Goal: Task Accomplishment & Management: Manage account settings

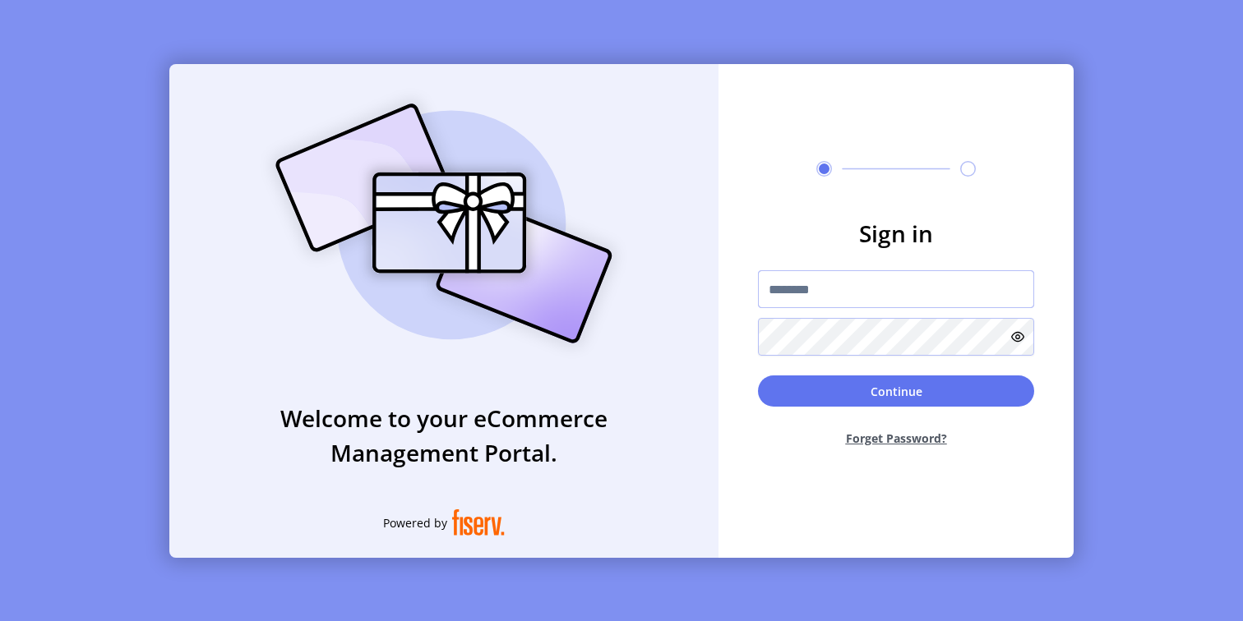
click at [847, 296] on input "text" at bounding box center [896, 289] width 276 height 38
type input "**********"
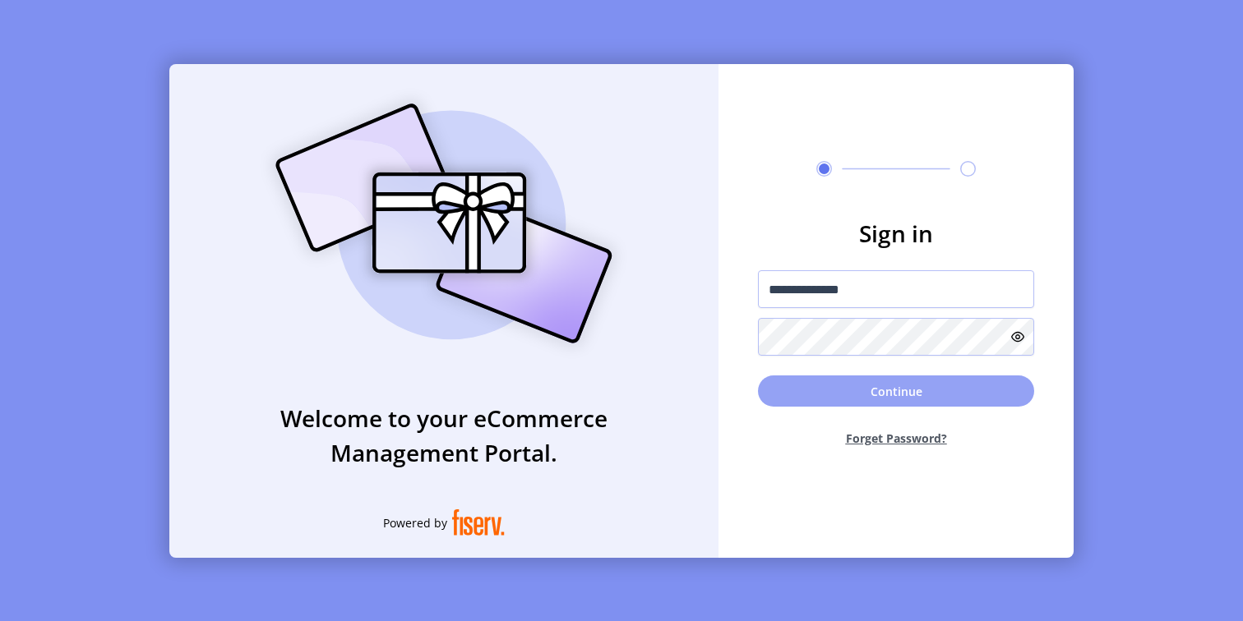
click at [815, 390] on button "Continue" at bounding box center [896, 391] width 276 height 31
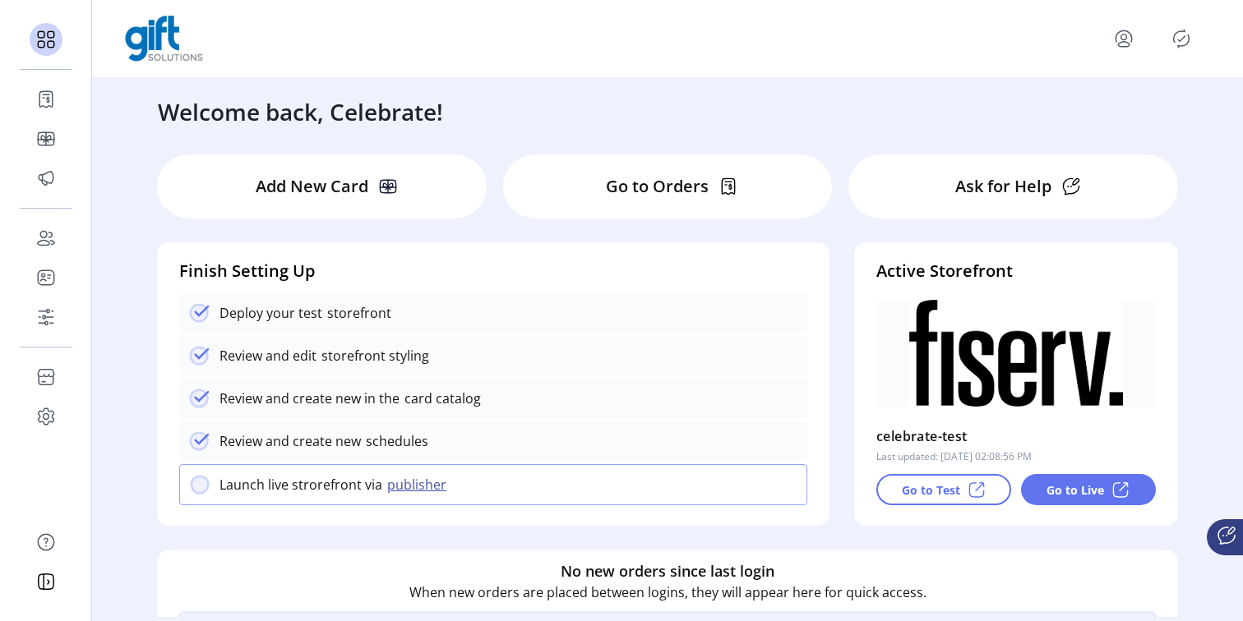
click at [646, 169] on div "Go to Orders" at bounding box center [668, 187] width 330 height 64
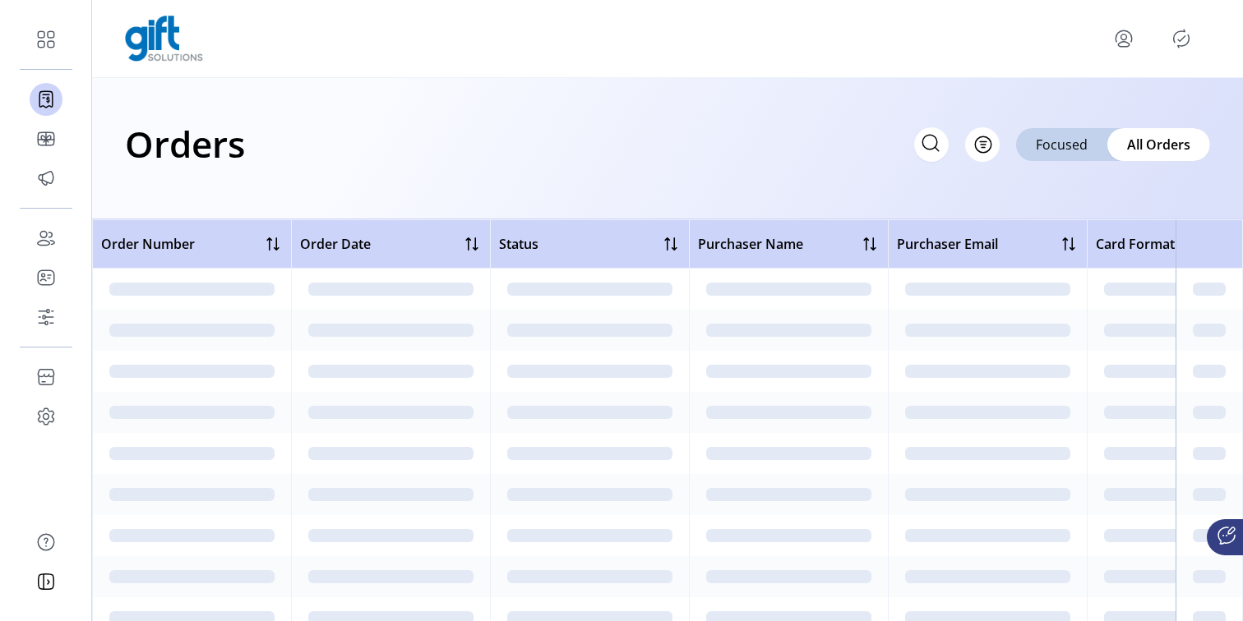
click at [639, 188] on div "Orders Filter Focused All Orders" at bounding box center [667, 148] width 1151 height 141
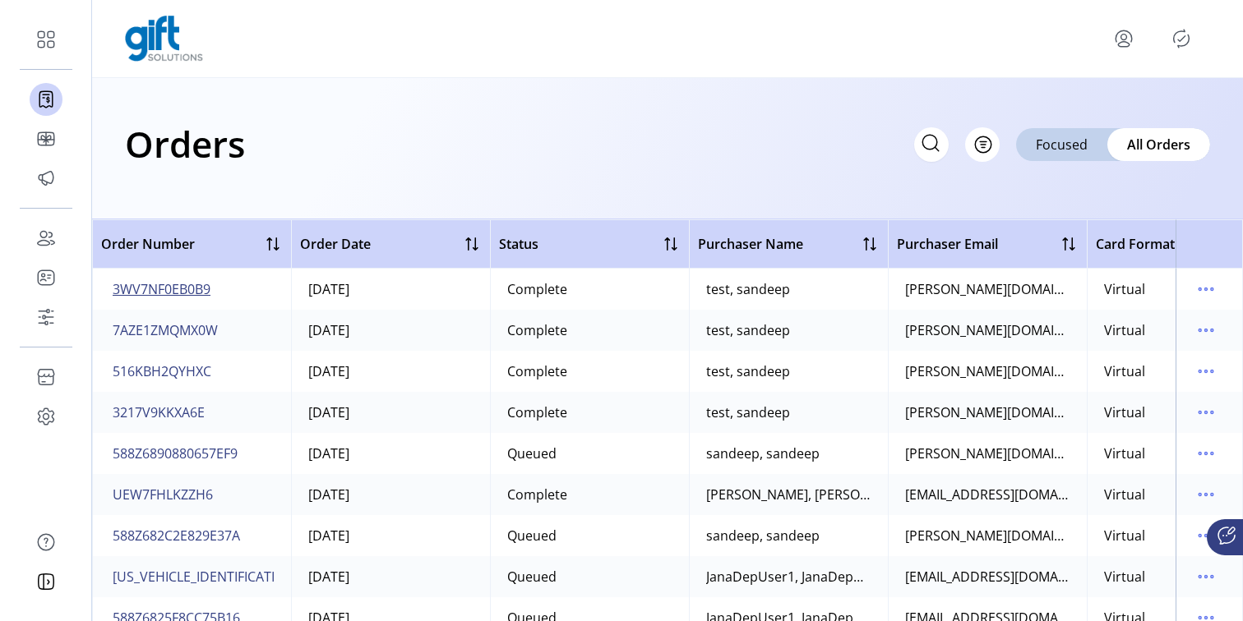
click at [168, 288] on span "3WV7NF0EB0B9" at bounding box center [162, 289] width 98 height 20
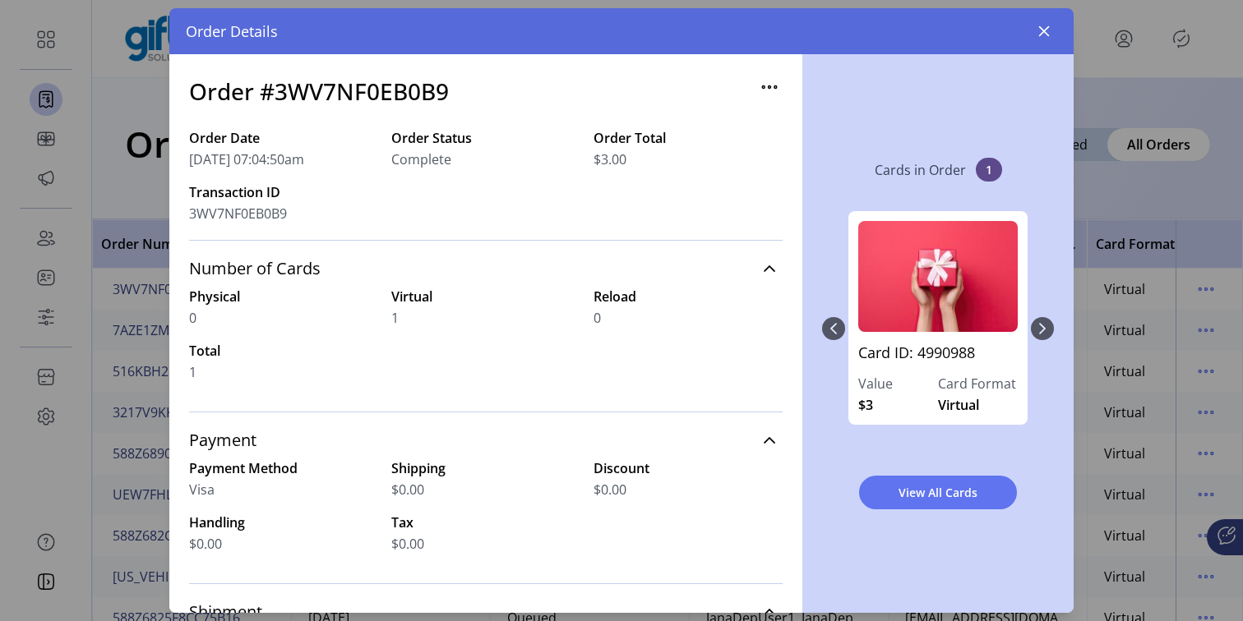
click at [409, 158] on span "Complete" at bounding box center [421, 160] width 60 height 20
click at [1043, 35] on icon "button" at bounding box center [1043, 31] width 13 height 13
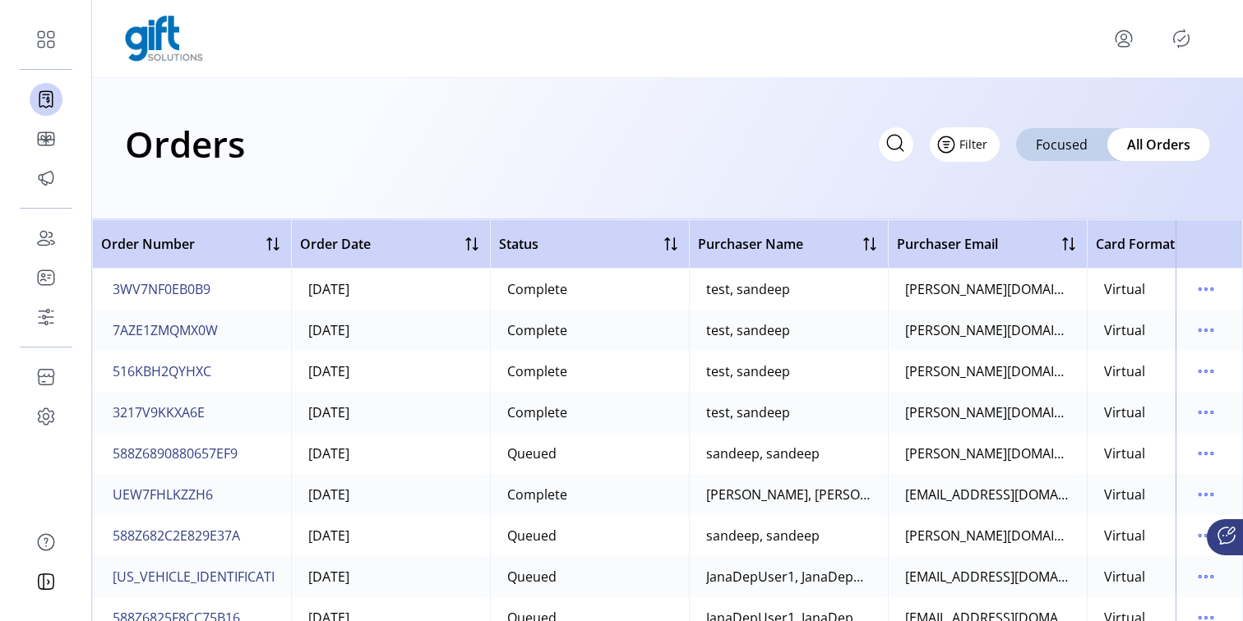
click at [988, 148] on button "Filter" at bounding box center [965, 144] width 70 height 35
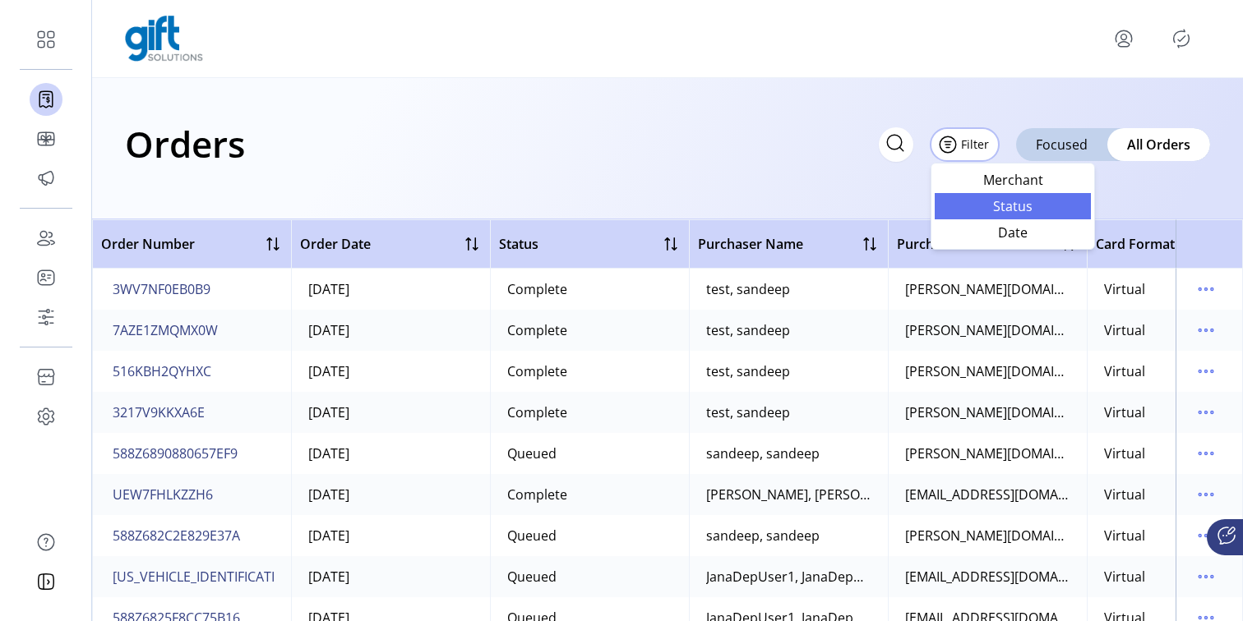
click at [1036, 217] on link "Status" at bounding box center [1013, 206] width 156 height 26
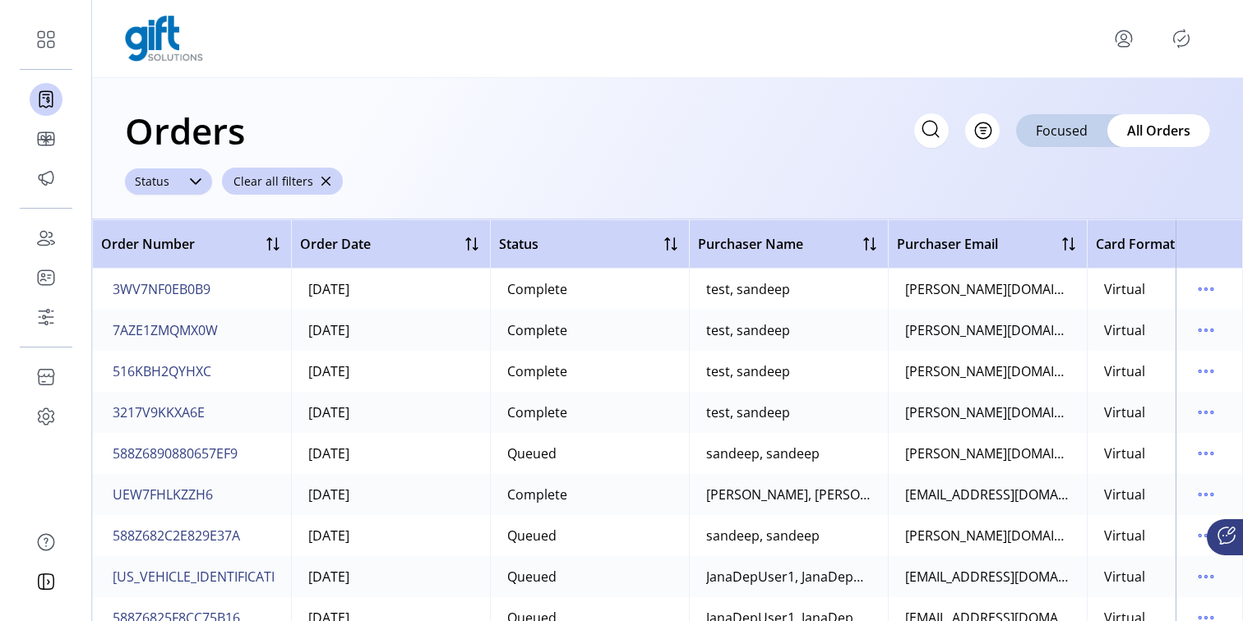
click at [179, 187] on div at bounding box center [195, 181] width 33 height 26
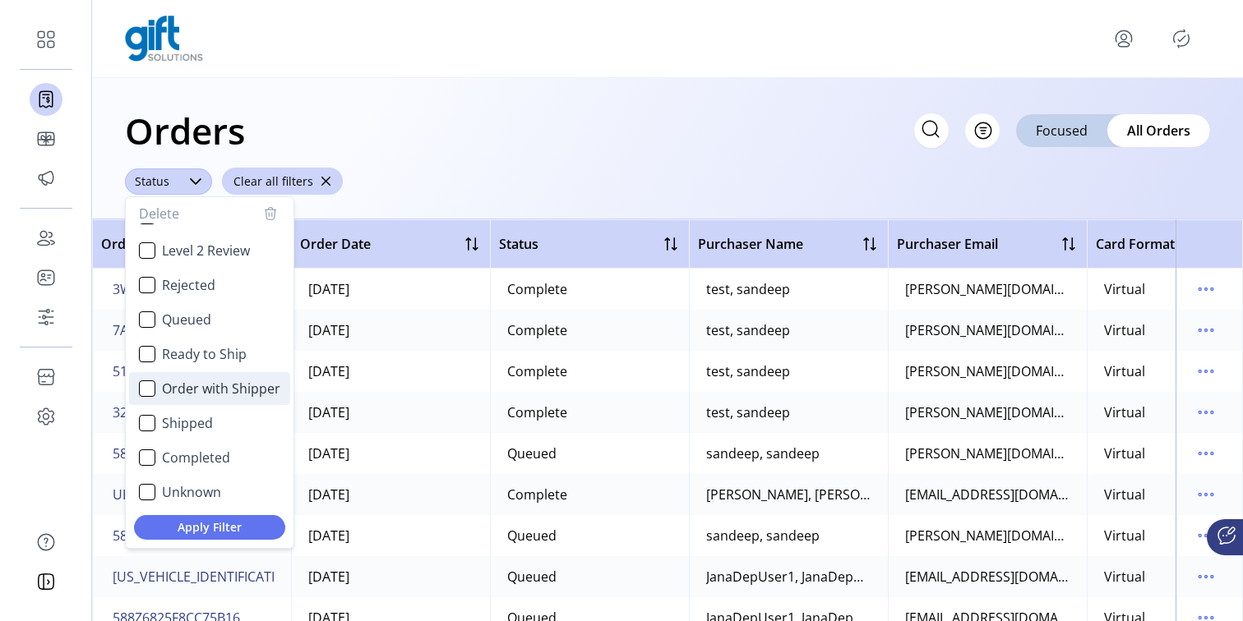
scroll to position [99, 0]
click at [180, 418] on span "Shipped" at bounding box center [187, 421] width 51 height 20
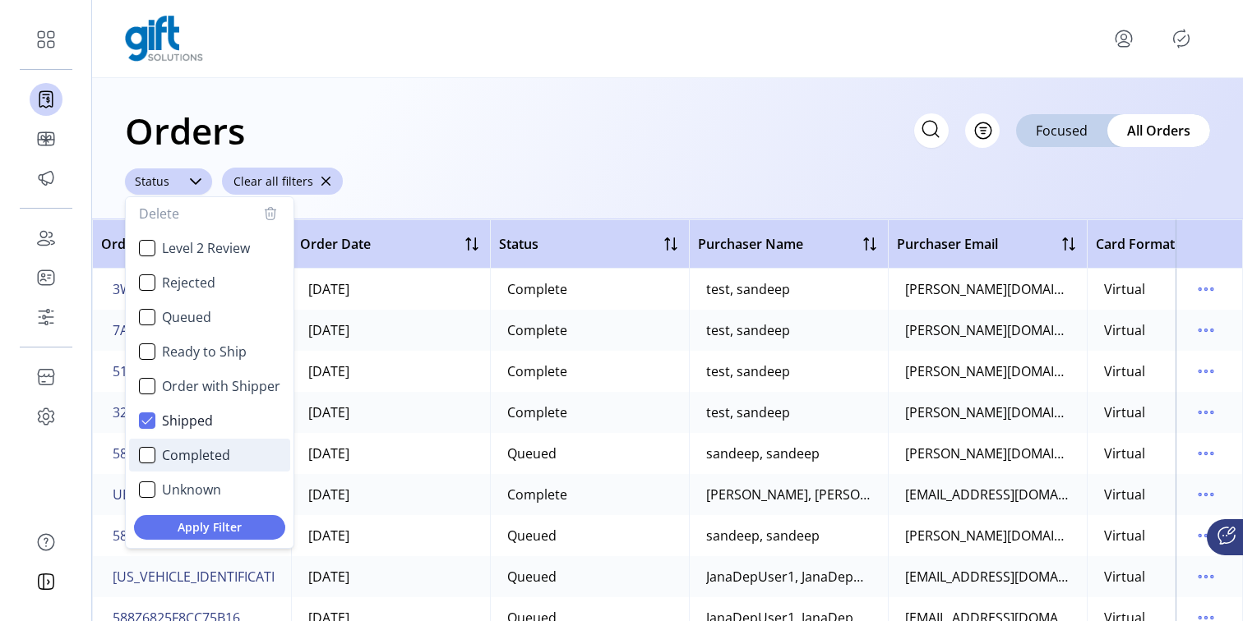
click at [203, 453] on span "Completed" at bounding box center [196, 455] width 68 height 20
click at [182, 459] on span "Completed" at bounding box center [196, 455] width 68 height 20
click at [213, 539] on div "Apply Filter" at bounding box center [210, 529] width 168 height 37
click at [221, 529] on span "Apply Filter" at bounding box center [209, 527] width 125 height 17
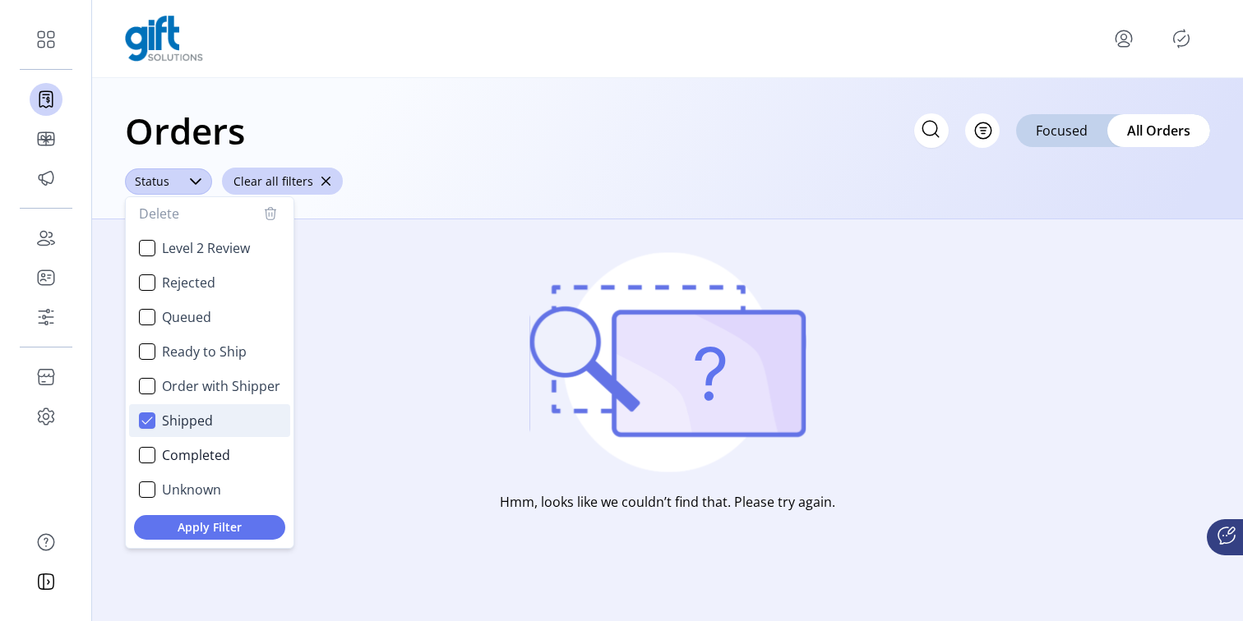
click at [171, 421] on span "Shipped" at bounding box center [187, 421] width 51 height 20
click at [227, 395] on span "Order with Shipper" at bounding box center [221, 386] width 118 height 20
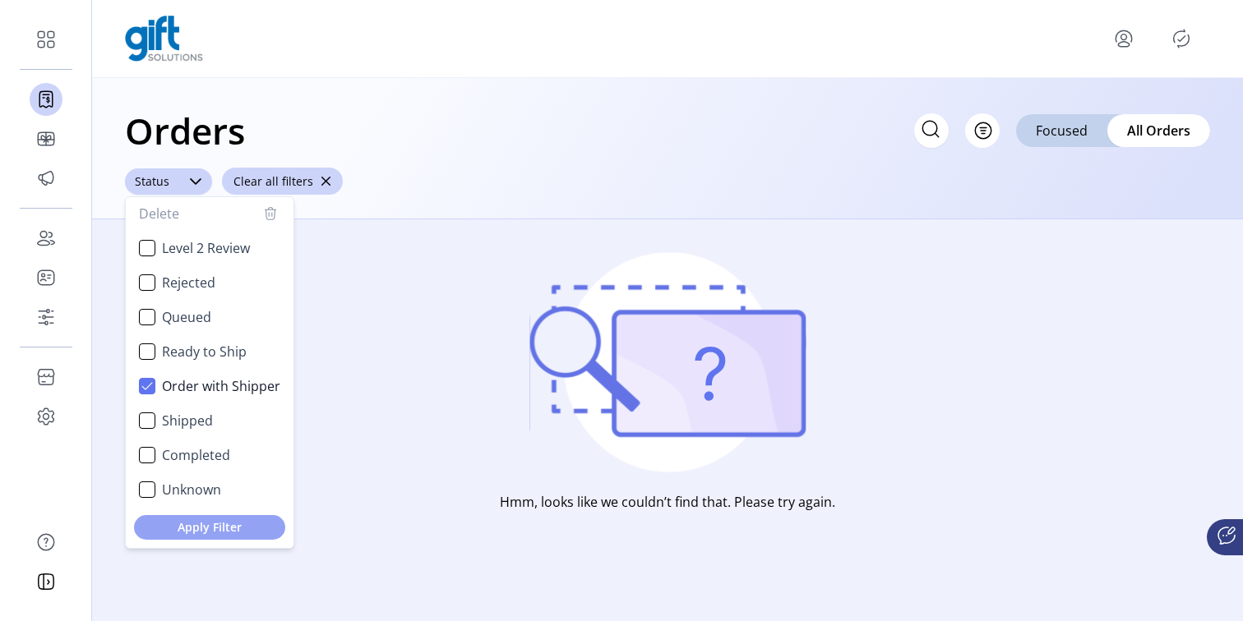
click at [230, 523] on span "Apply Filter" at bounding box center [209, 527] width 125 height 17
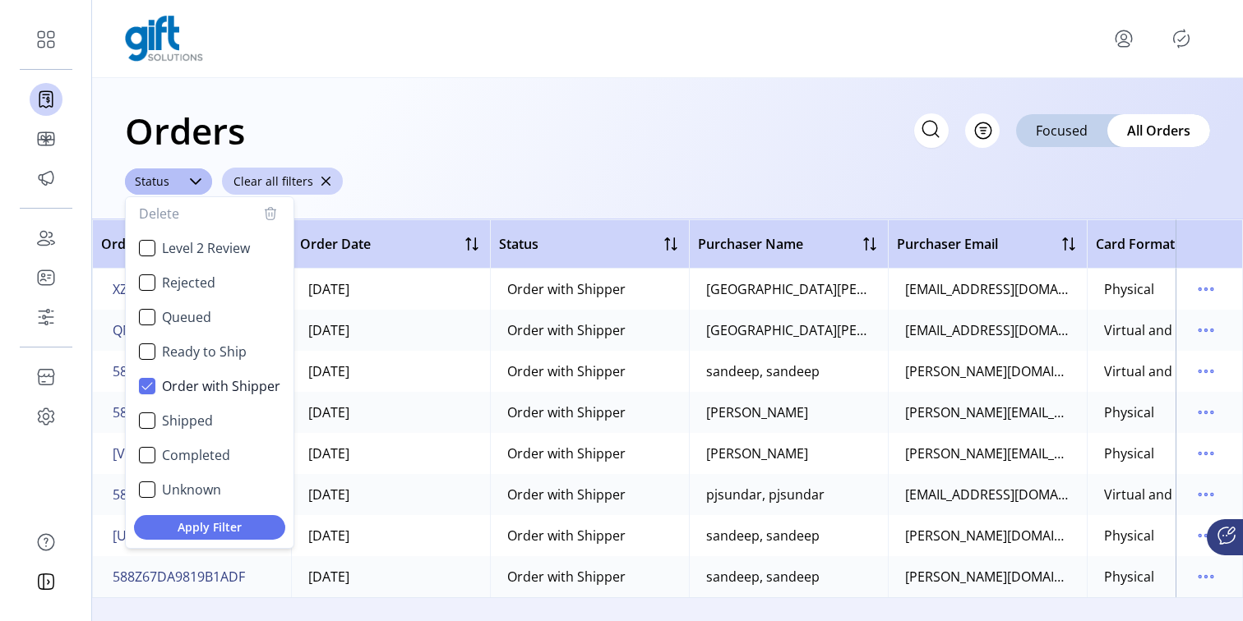
click at [634, 145] on div "Orders Filter Focused All Orders" at bounding box center [667, 131] width 1085 height 58
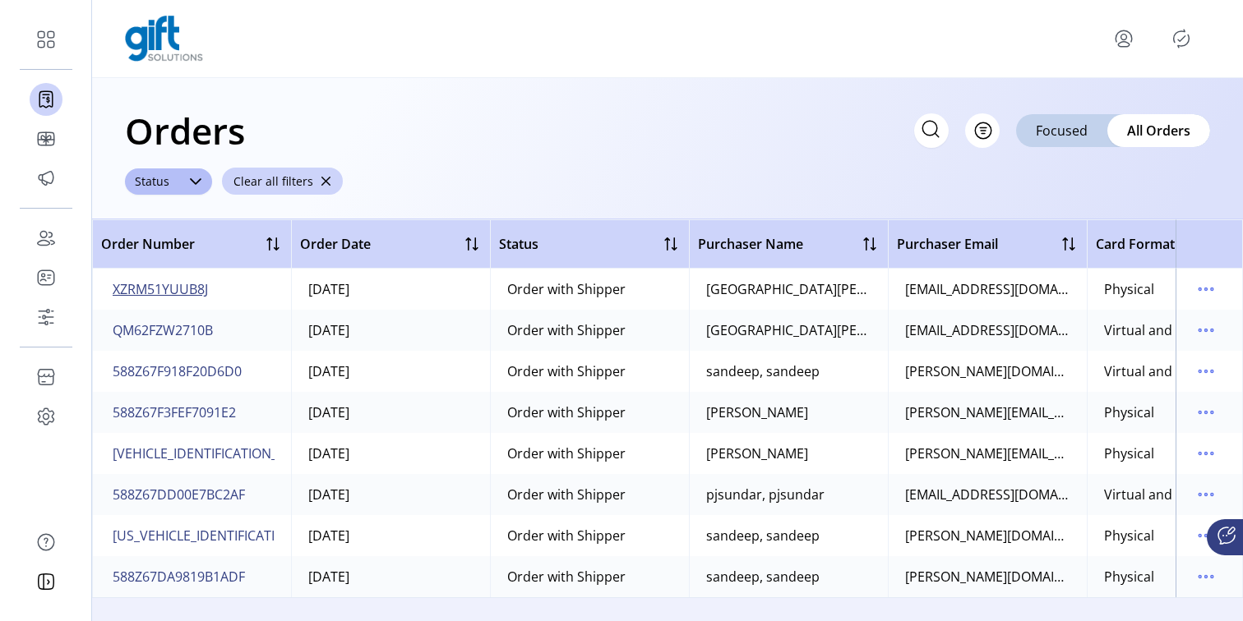
click at [171, 296] on span "XZRM51YUUB8J" at bounding box center [160, 289] width 95 height 20
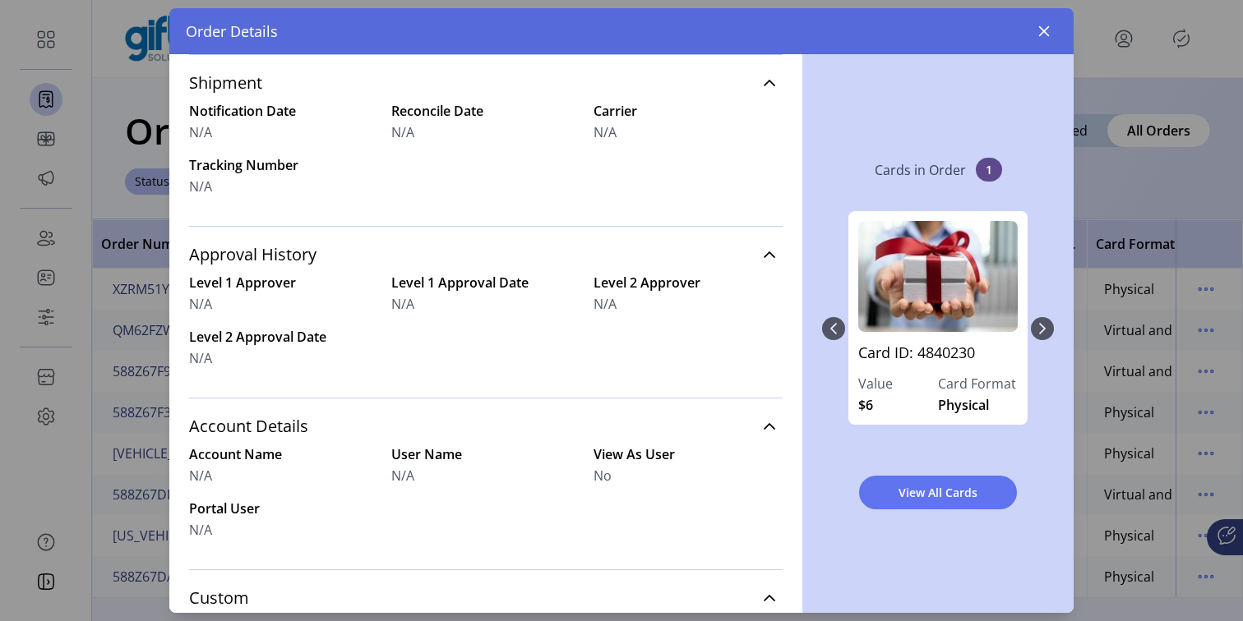
scroll to position [526, 0]
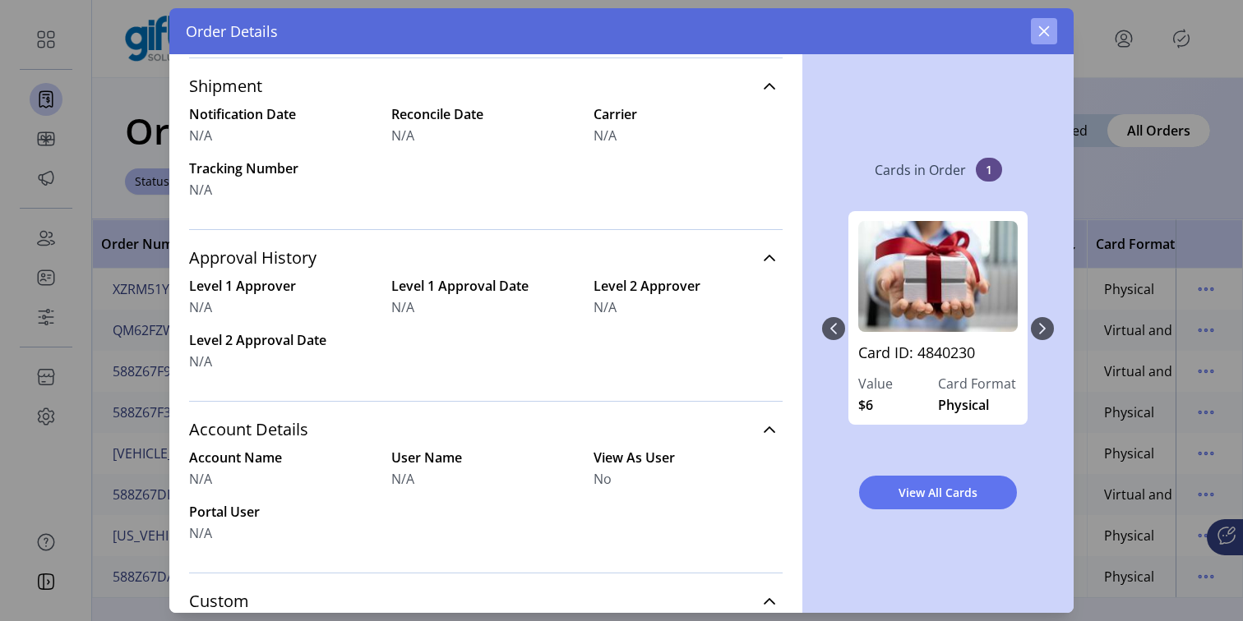
click at [1047, 25] on icon "button" at bounding box center [1043, 31] width 13 height 13
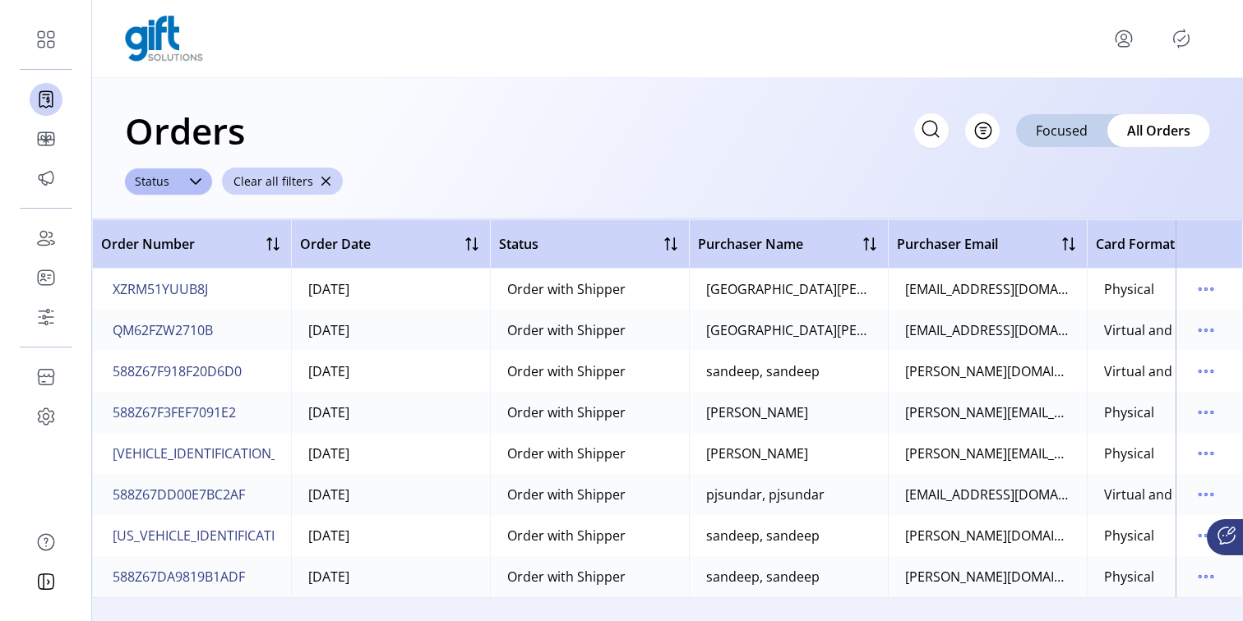
click at [1177, 38] on icon "Publisher Panel" at bounding box center [1181, 38] width 26 height 26
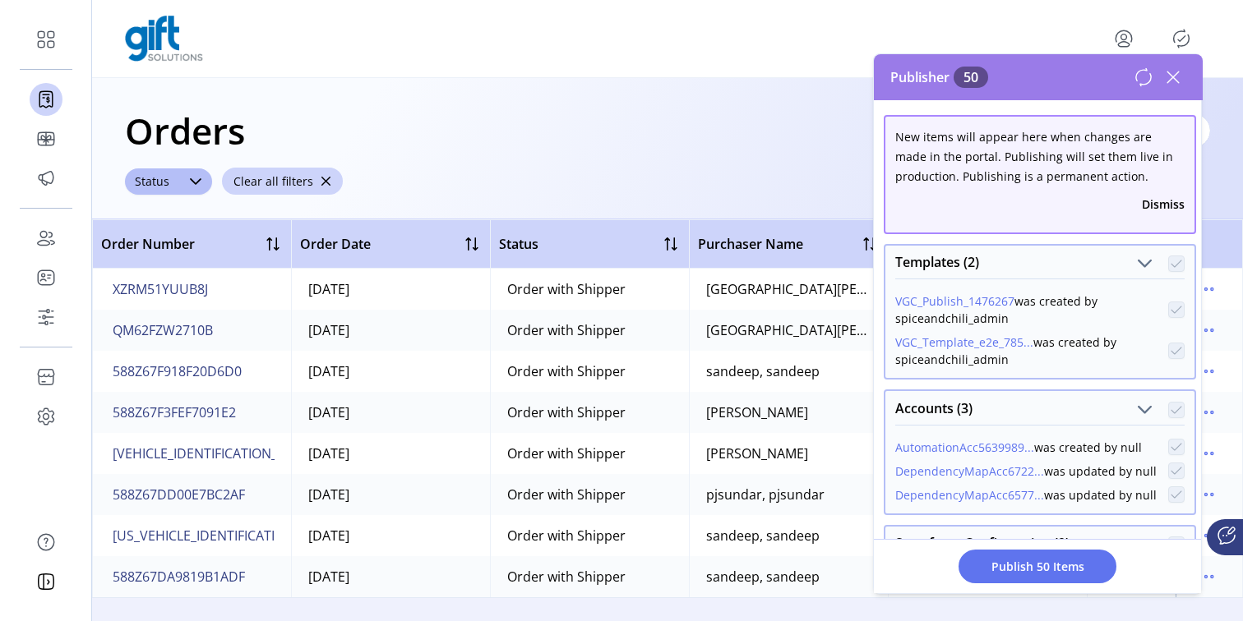
click at [1125, 35] on icon "menu" at bounding box center [1124, 38] width 6 height 6
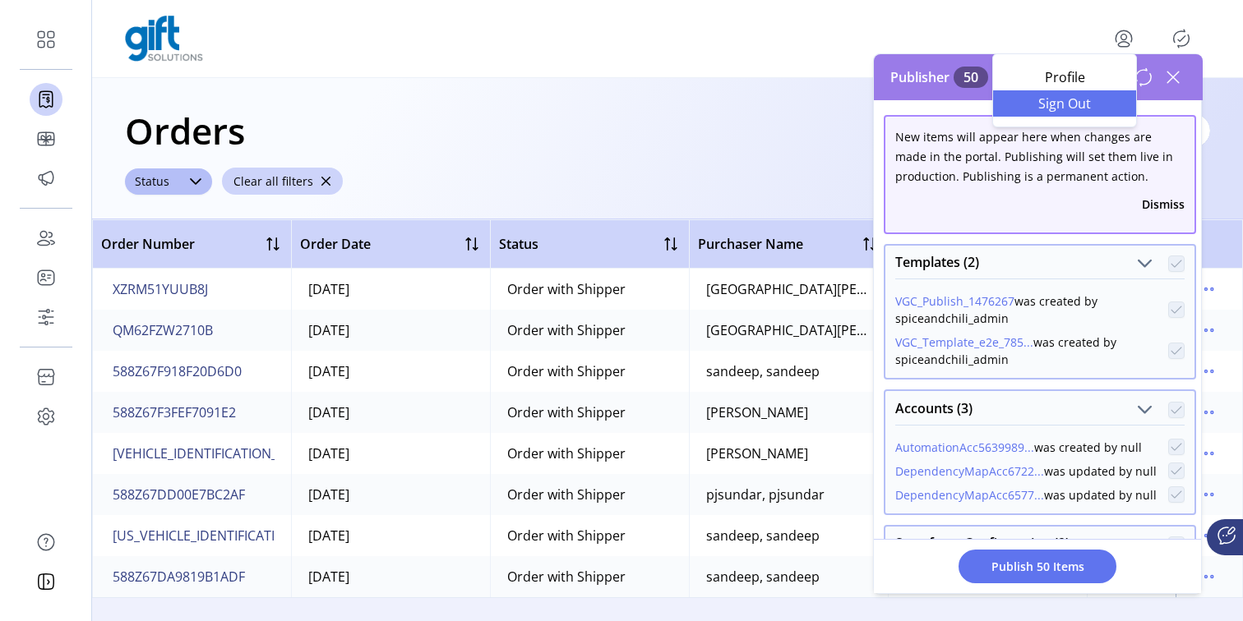
click at [1056, 99] on span "Sign Out" at bounding box center [1064, 103] width 123 height 13
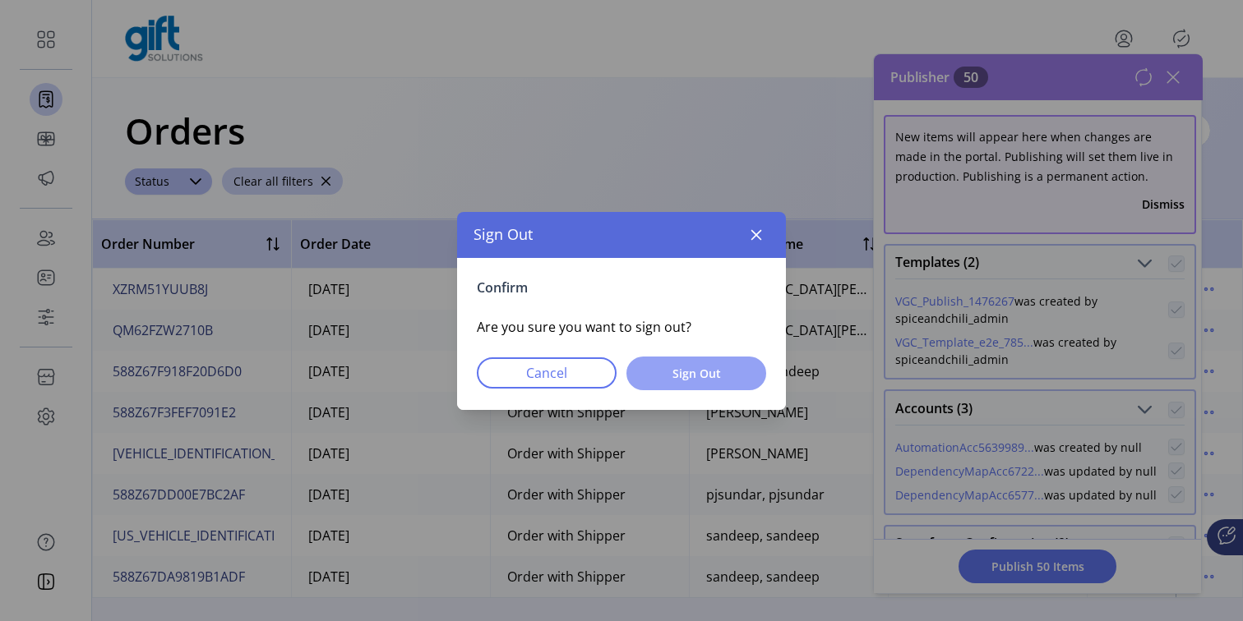
click at [681, 368] on span "Sign Out" at bounding box center [696, 373] width 97 height 17
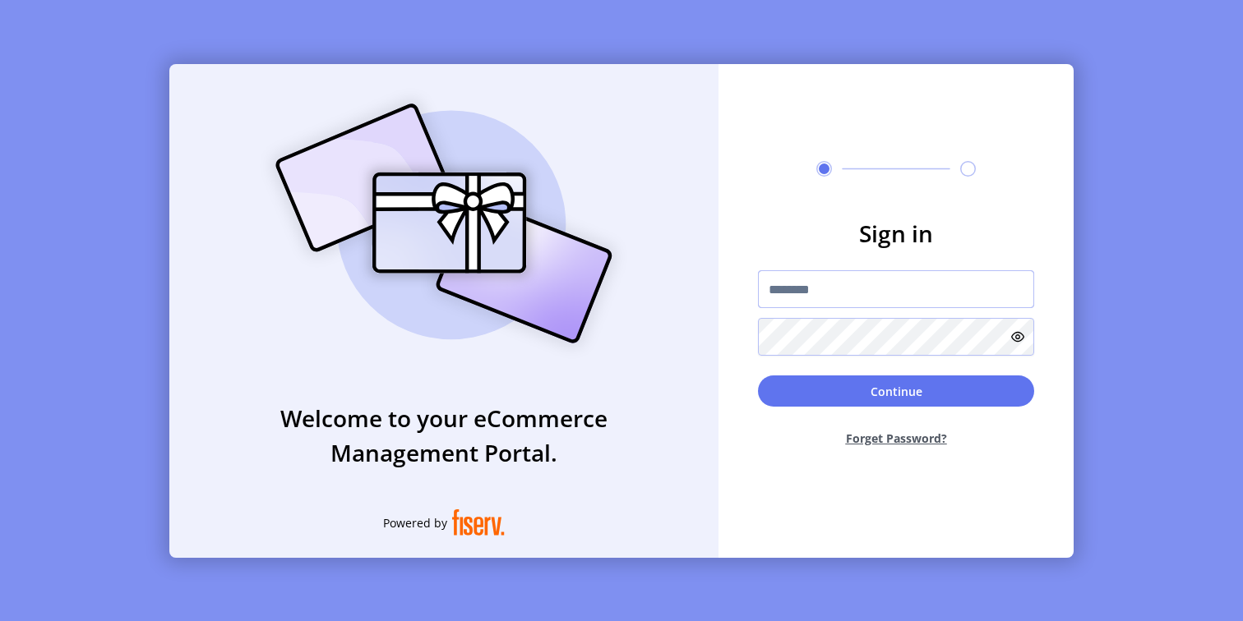
click at [898, 282] on input "text" at bounding box center [896, 289] width 276 height 38
click at [825, 286] on input "text" at bounding box center [896, 289] width 276 height 38
type input "**********"
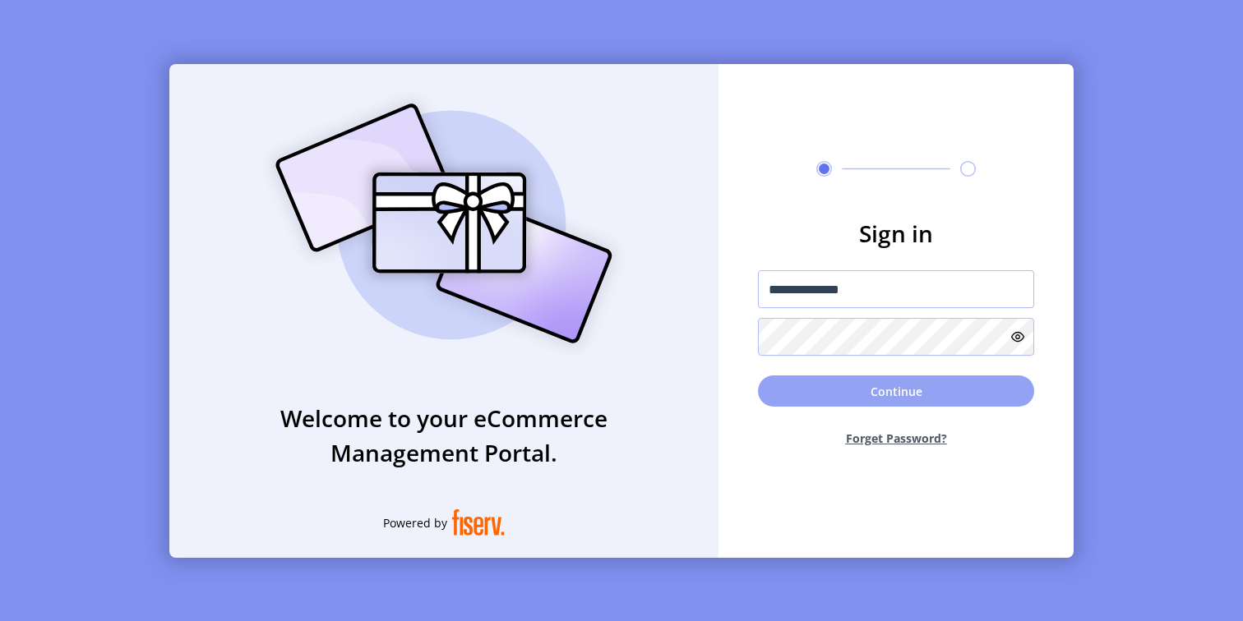
click at [849, 394] on button "Continue" at bounding box center [896, 391] width 276 height 31
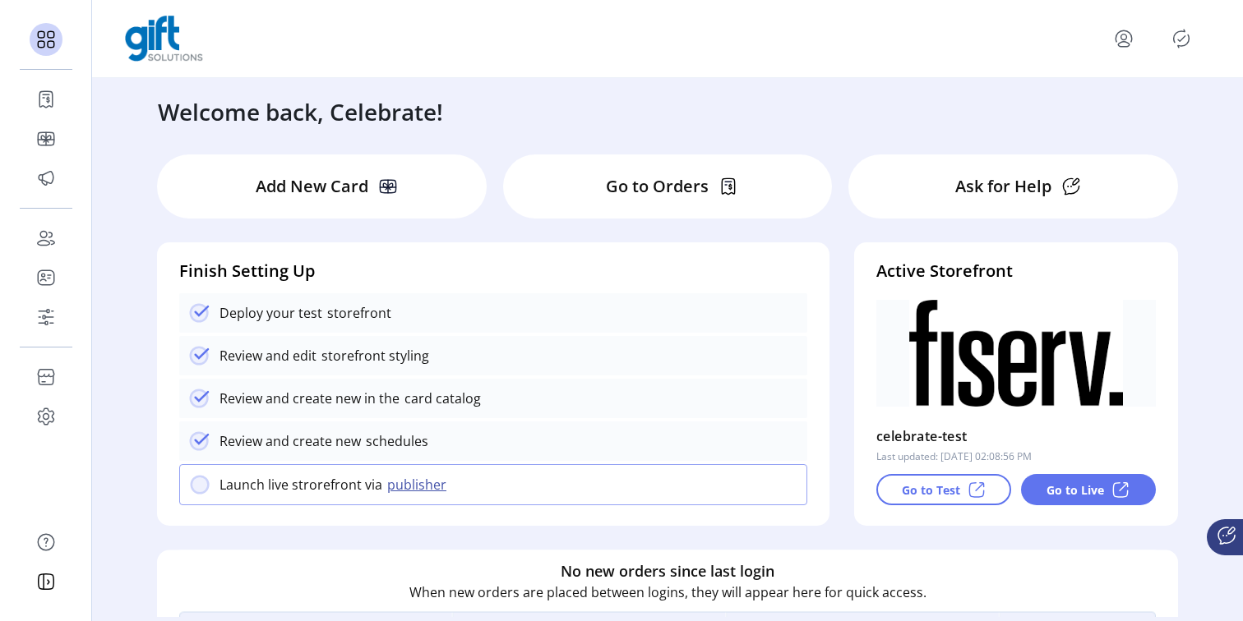
click at [676, 189] on p "Go to Orders" at bounding box center [657, 186] width 103 height 25
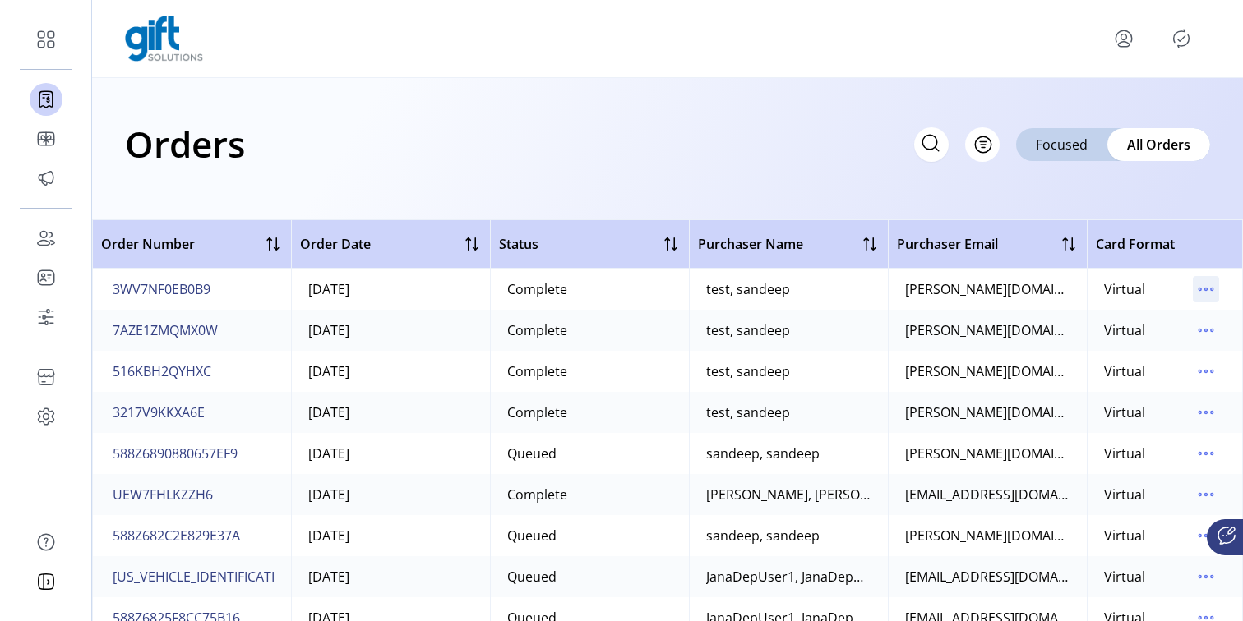
click at [1196, 295] on icon "menu" at bounding box center [1206, 289] width 26 height 26
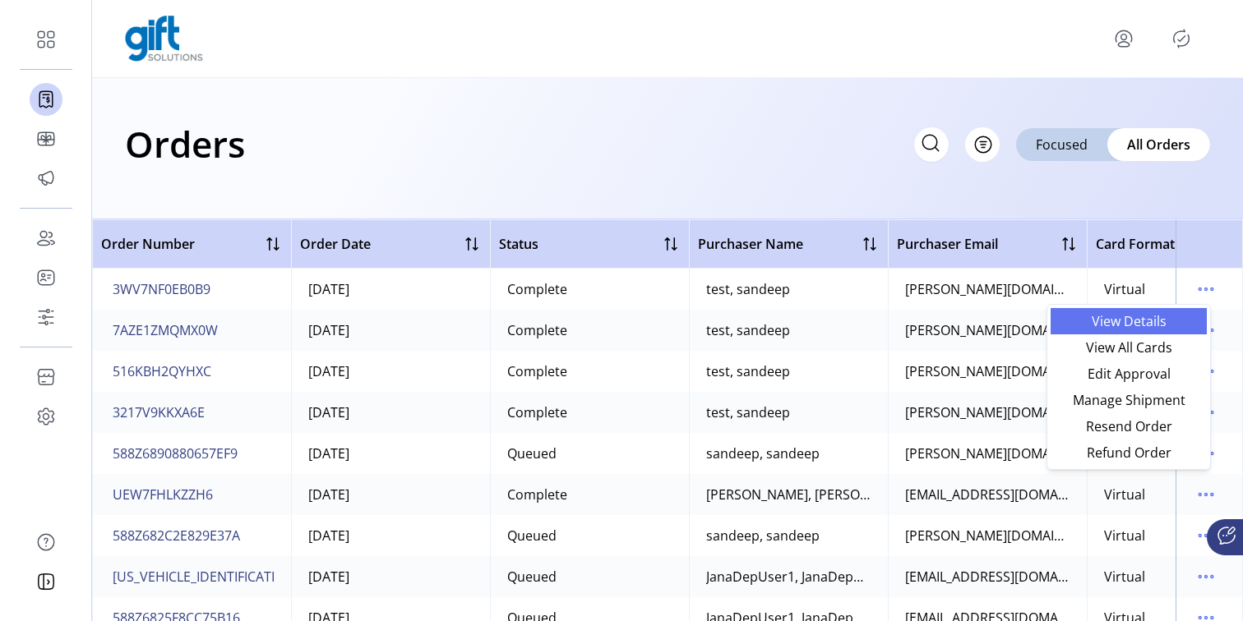
click at [1137, 325] on span "View Details" at bounding box center [1128, 321] width 136 height 13
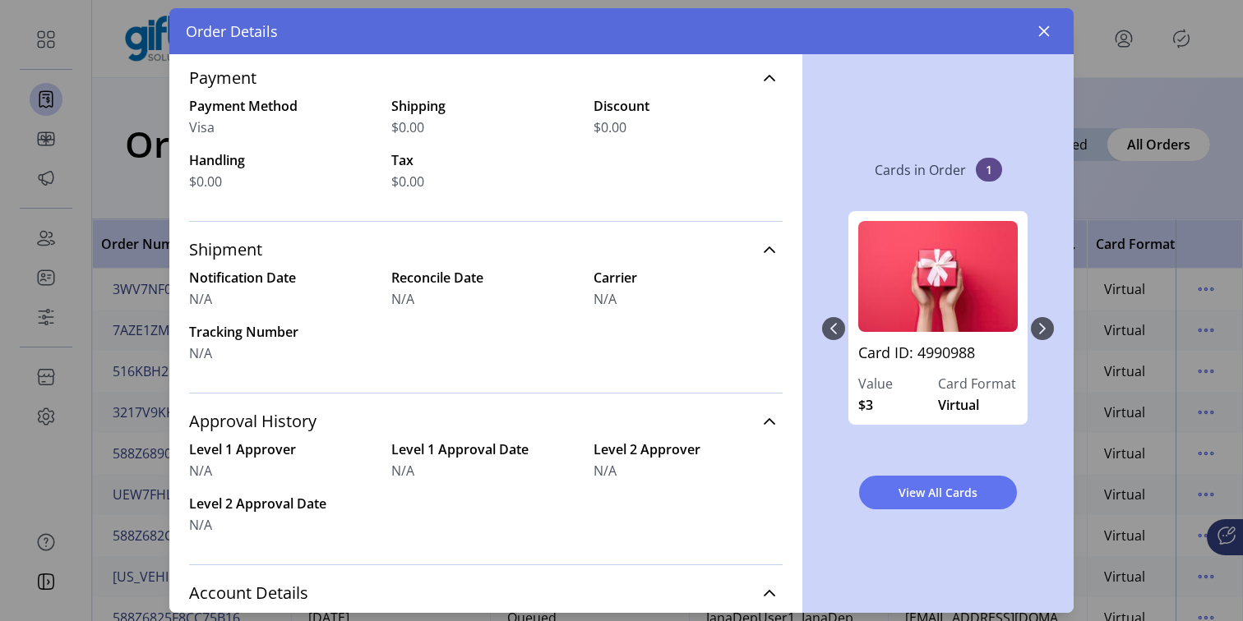
scroll to position [364, 0]
drag, startPoint x: 197, startPoint y: 410, endPoint x: 298, endPoint y: 519, distance: 148.3
click at [298, 523] on div "Approval History Level 1 Approver N/A Level 1 Approval Date N/A Level 2 Approve…" at bounding box center [485, 477] width 593 height 172
drag, startPoint x: 196, startPoint y: 244, endPoint x: 334, endPoint y: 362, distance: 181.9
click at [334, 362] on div "Shipment Notification Date N/A Reconcile Date N/A Carrier N/A Tracking Number N…" at bounding box center [485, 305] width 593 height 172
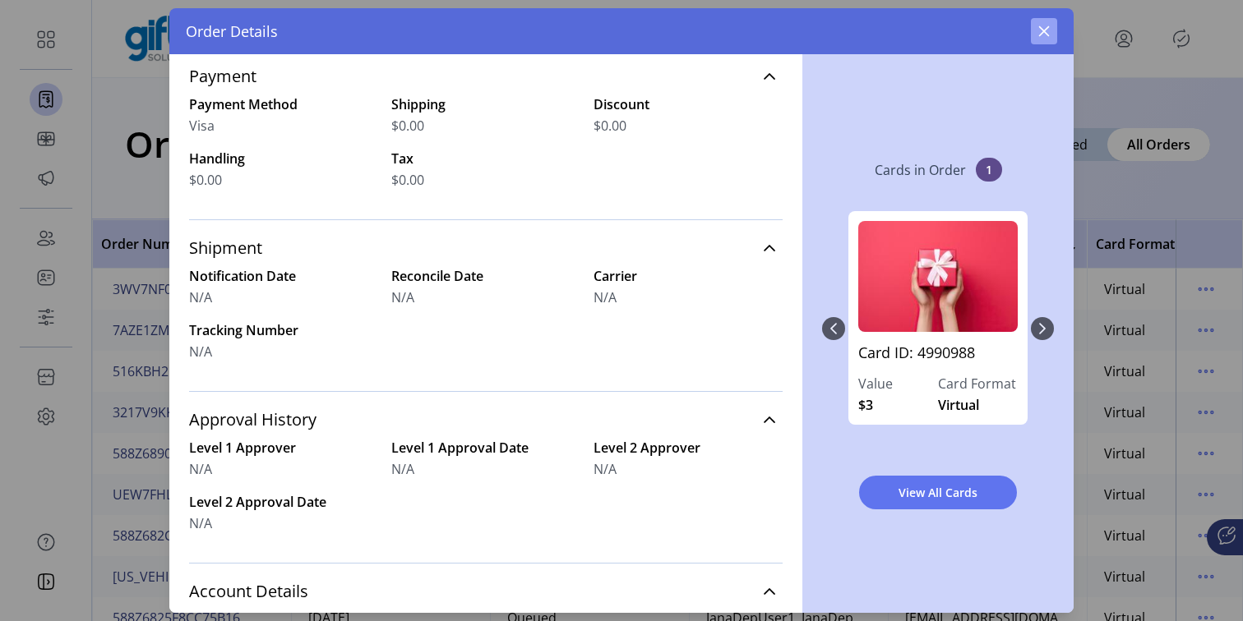
click at [1039, 35] on icon "button" at bounding box center [1044, 31] width 11 height 11
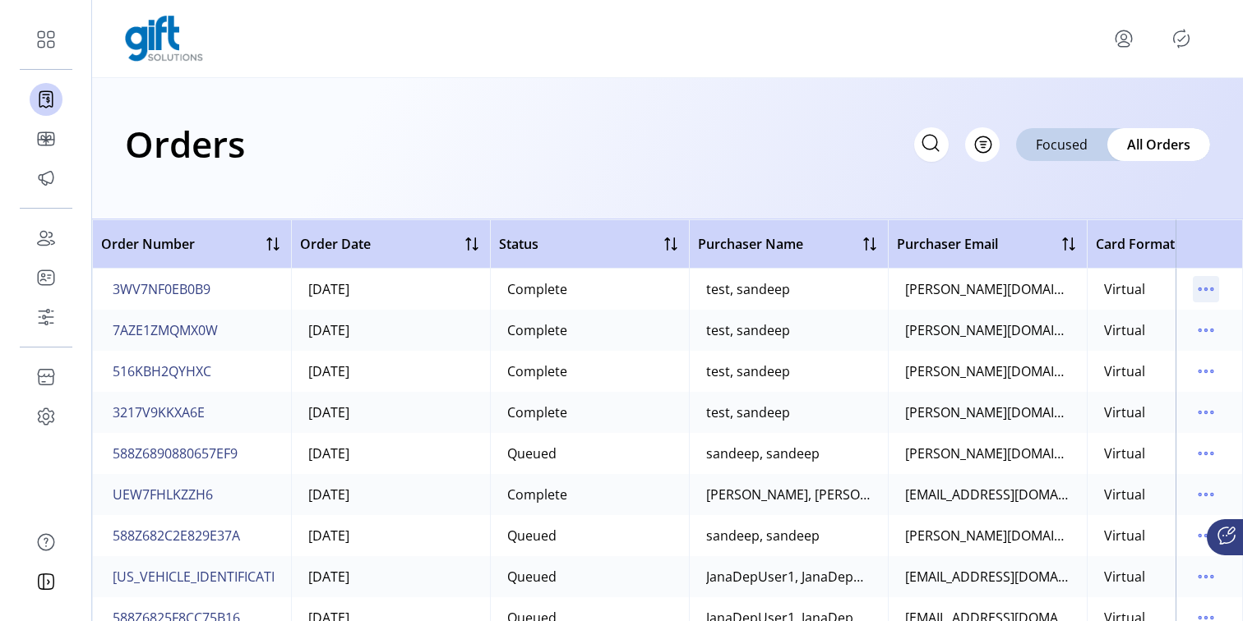
click at [1195, 291] on icon "menu" at bounding box center [1206, 289] width 26 height 26
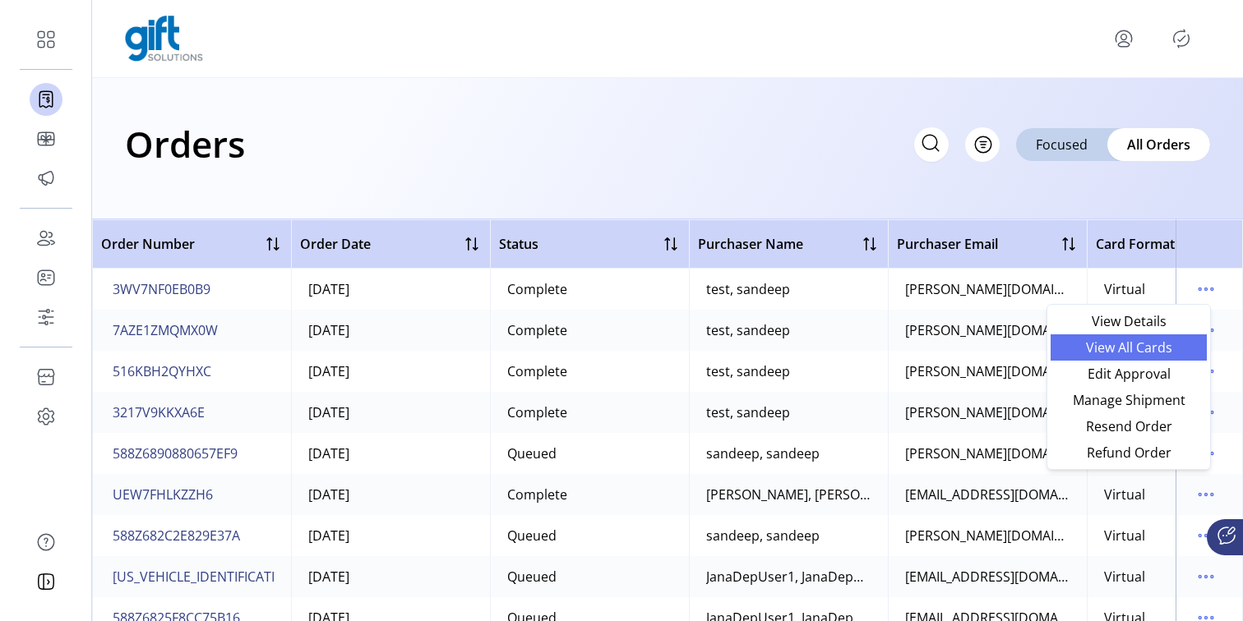
click at [1141, 343] on span "View All Cards" at bounding box center [1128, 347] width 136 height 13
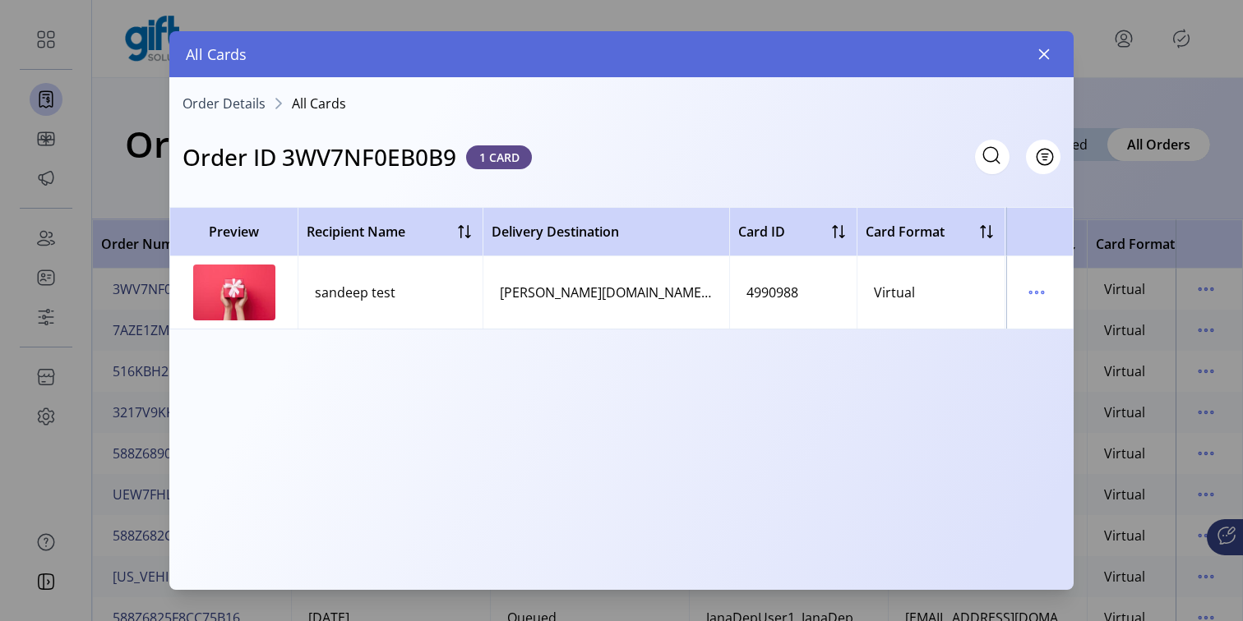
click at [1050, 291] on td at bounding box center [1039, 292] width 67 height 72
click at [1042, 293] on icon "menu" at bounding box center [1042, 293] width 2 height 2
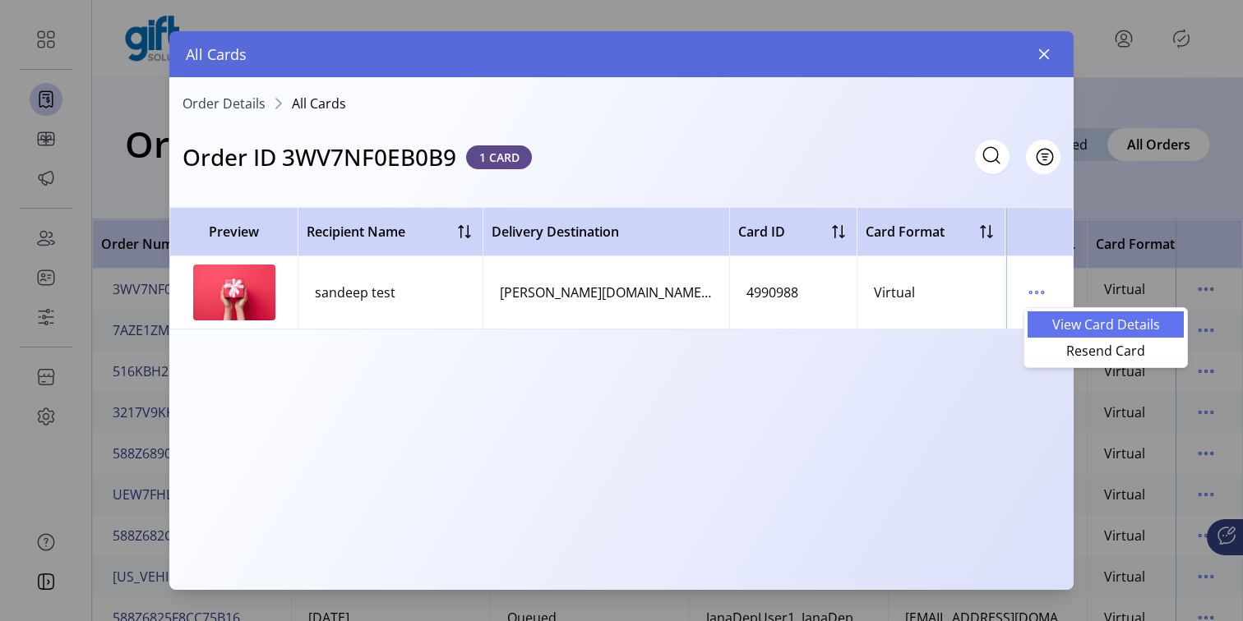
click at [1083, 330] on span "View Card Details" at bounding box center [1105, 324] width 136 height 13
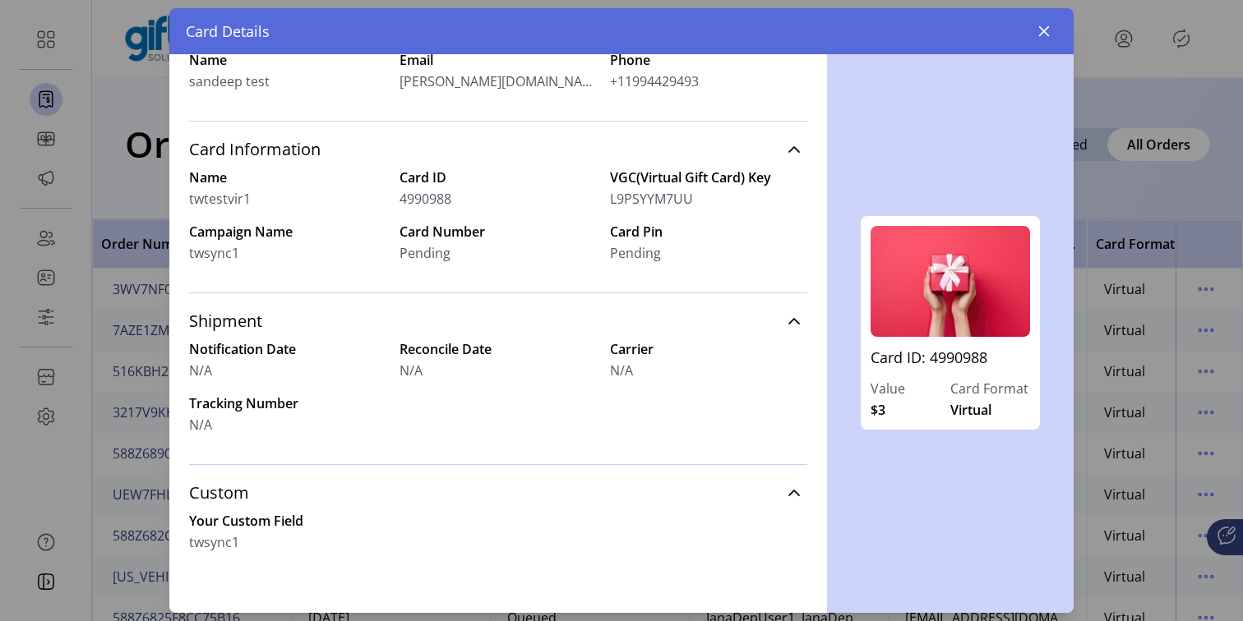
scroll to position [294, 0]
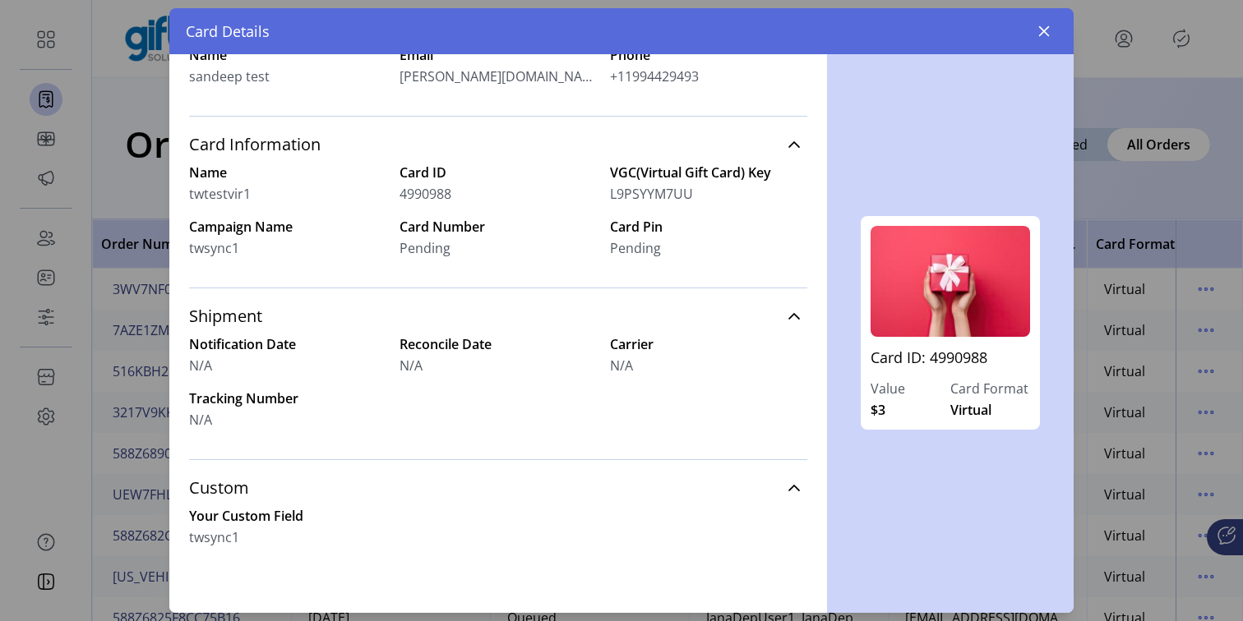
drag, startPoint x: 186, startPoint y: 335, endPoint x: 308, endPoint y: 380, distance: 130.5
click at [308, 380] on div "Order Details All Cards Card Details Card ID #4990988 Value $3 Card Format Virt…" at bounding box center [498, 333] width 658 height 559
click at [335, 376] on div "Notification Date N/A Reconcile Date N/A Carrier N/A Tracking Number N/A" at bounding box center [498, 382] width 618 height 95
drag, startPoint x: 487, startPoint y: 345, endPoint x: 164, endPoint y: 349, distance: 323.0
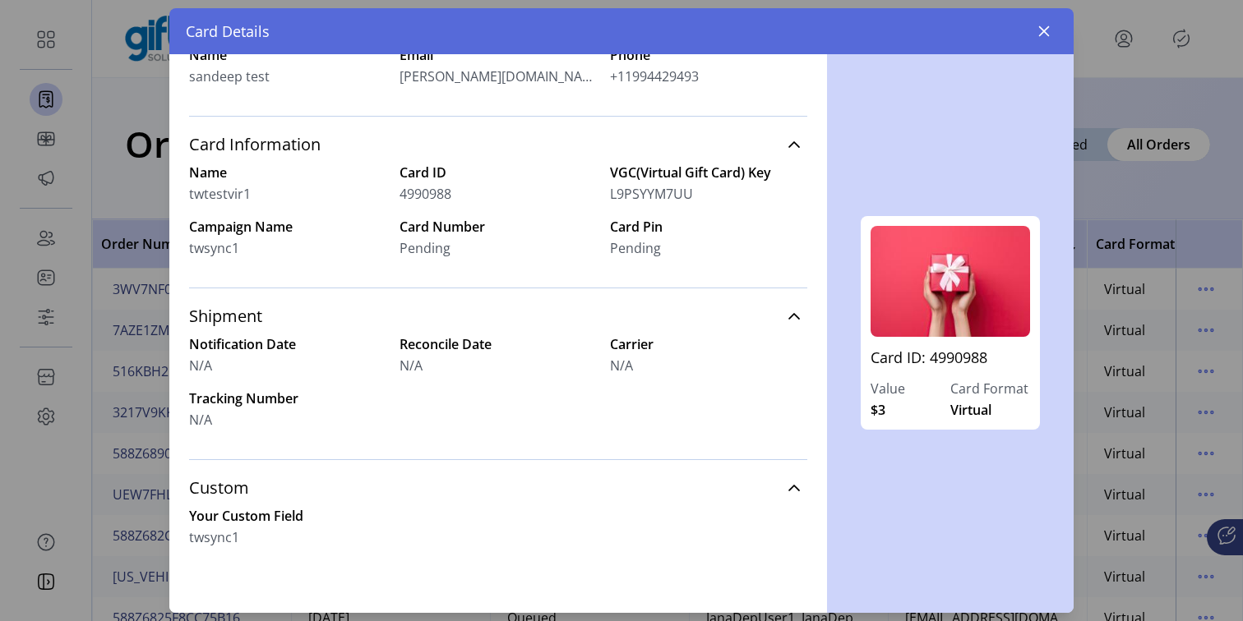
click at [164, 349] on div "Card Details Order Details All Cards Card Details Card ID #4990988 Value $3 Car…" at bounding box center [621, 310] width 1243 height 621
click at [308, 403] on label "Tracking Number" at bounding box center [287, 399] width 197 height 20
click at [1032, 31] on button "button" at bounding box center [1044, 31] width 26 height 26
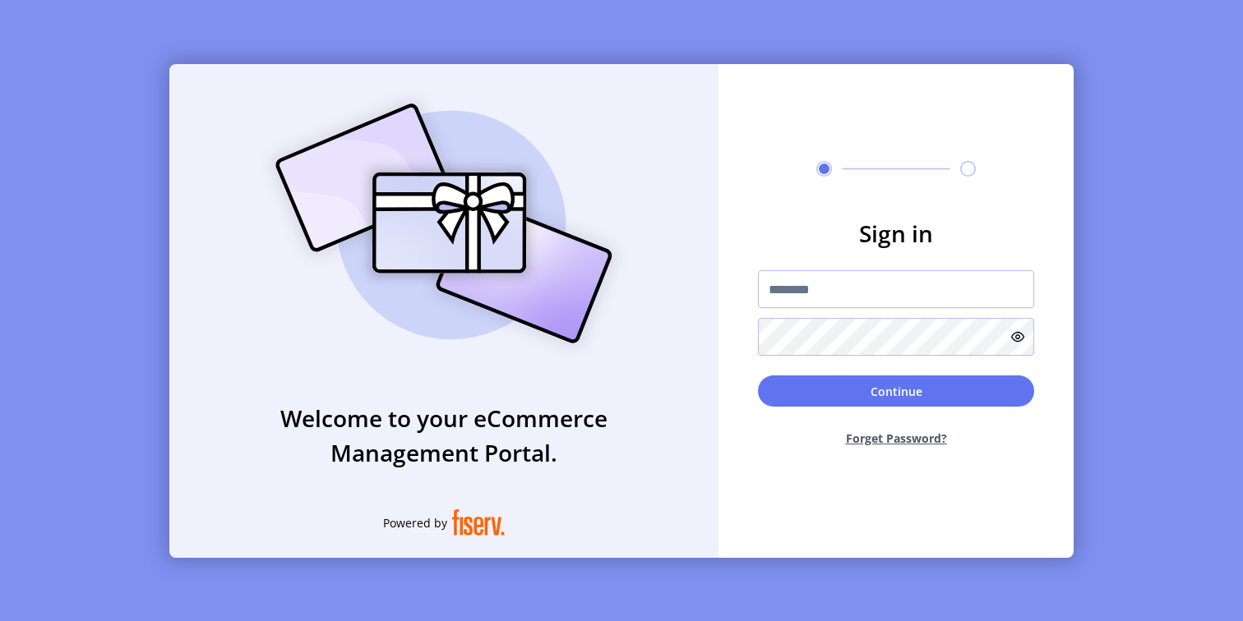
click at [833, 312] on div at bounding box center [896, 312] width 276 height 85
click at [859, 283] on input "text" at bounding box center [896, 289] width 276 height 38
type input "**********"
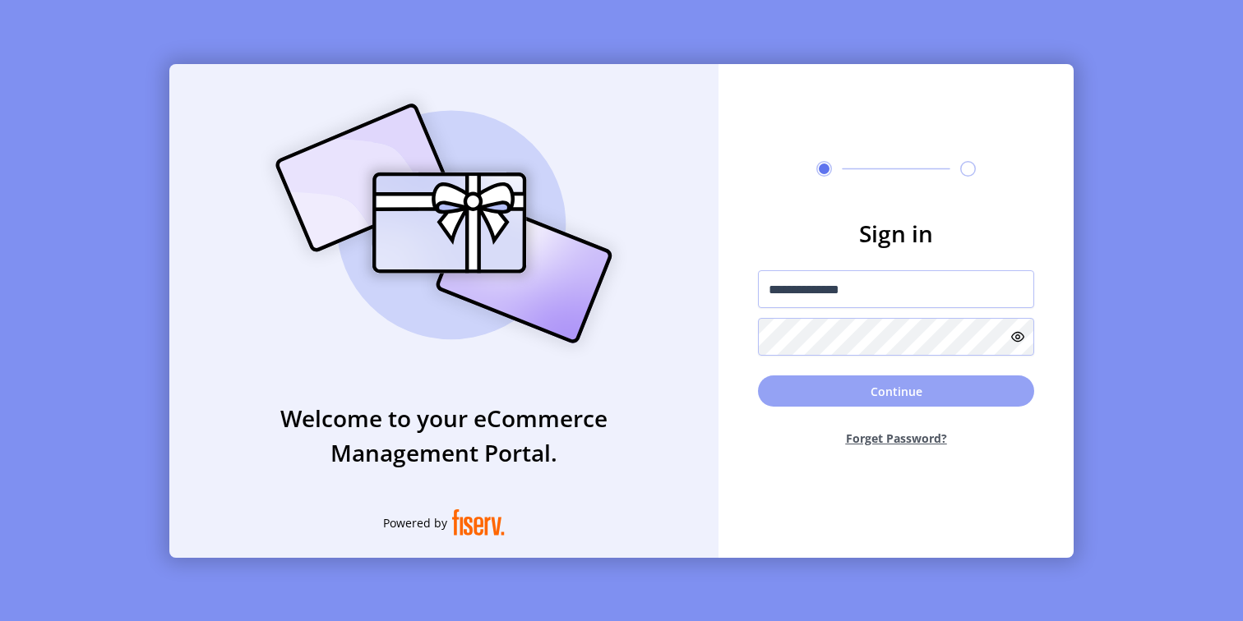
click at [866, 399] on button "Continue" at bounding box center [896, 391] width 276 height 31
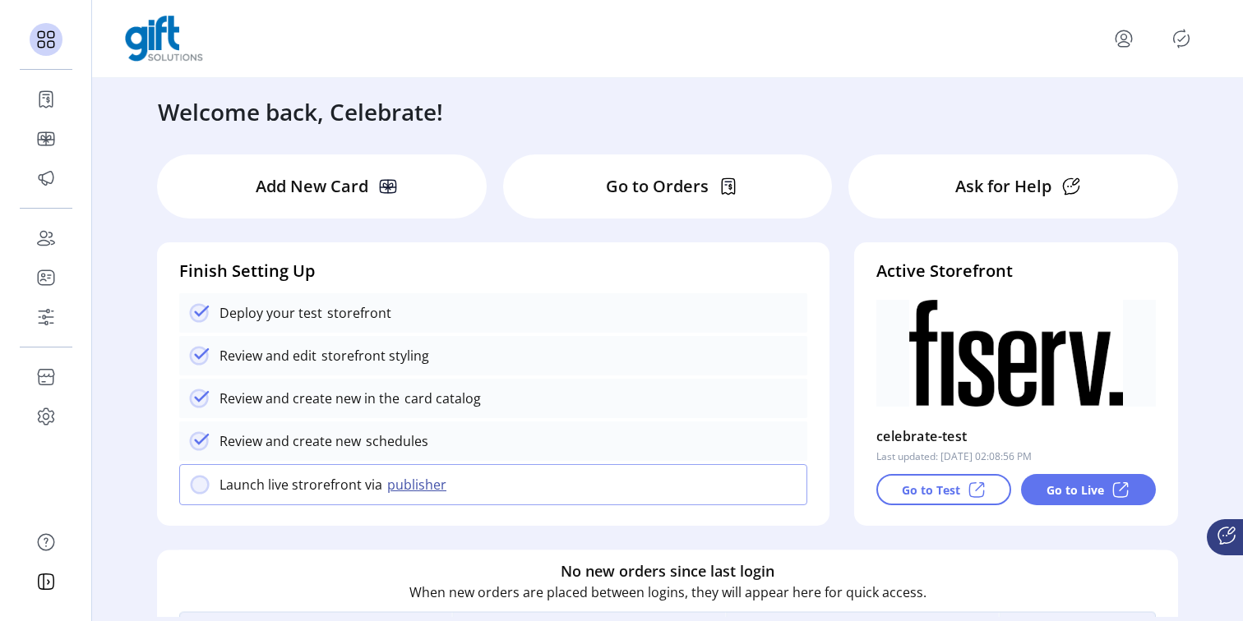
click at [628, 201] on div "Go to Orders" at bounding box center [668, 187] width 330 height 64
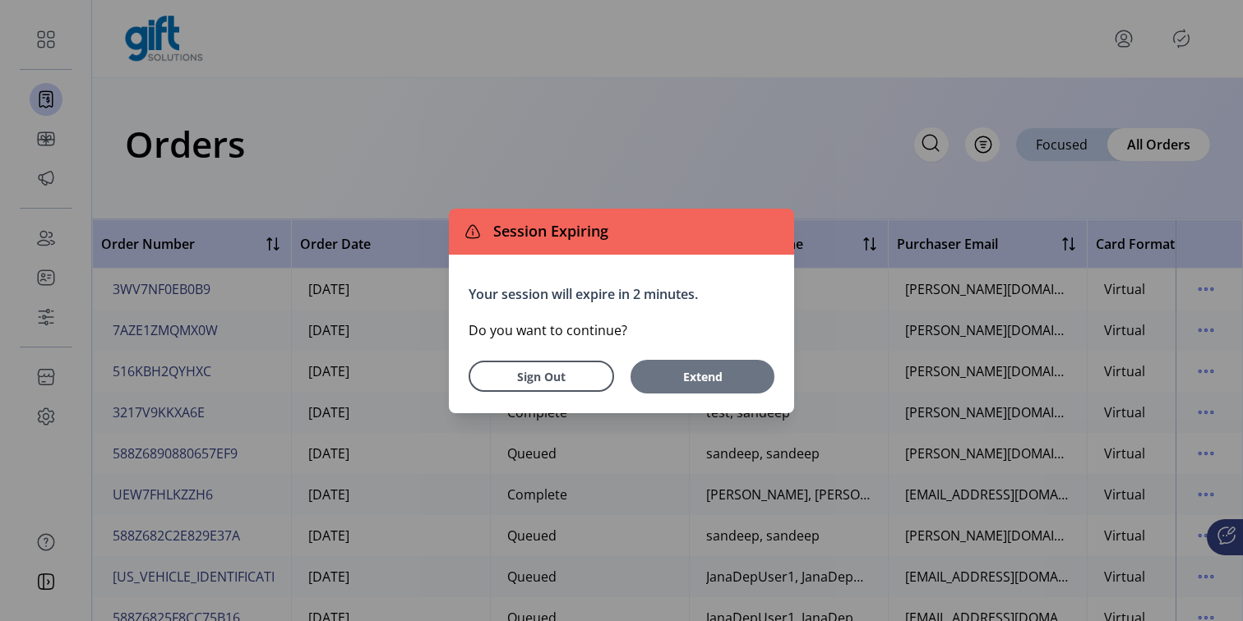
click at [709, 385] on span "Extend" at bounding box center [702, 376] width 127 height 17
